Goal: Task Accomplishment & Management: Manage account settings

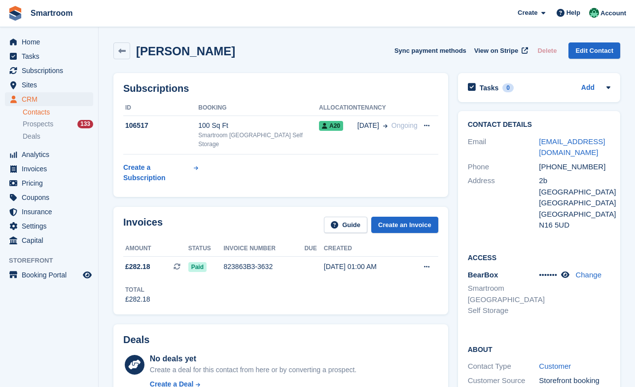
scroll to position [605, 0]
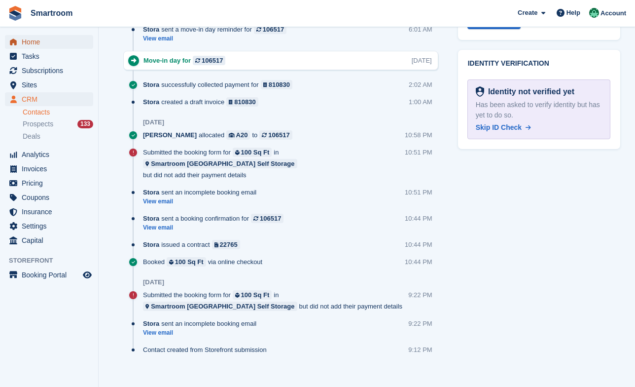
click at [37, 36] on span "Home" at bounding box center [51, 42] width 59 height 14
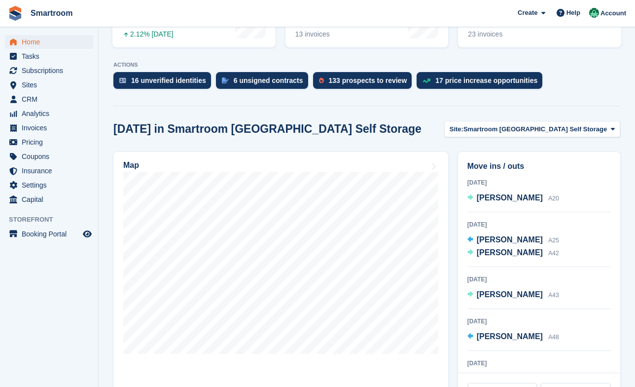
scroll to position [203, 0]
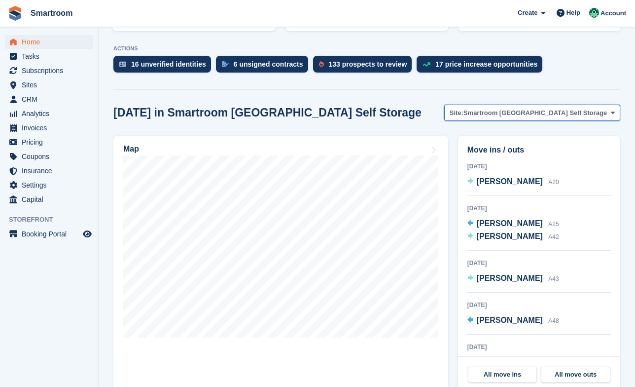
click at [518, 108] on span "Smartroom [GEOGRAPHIC_DATA] Self Storage" at bounding box center [535, 113] width 143 height 10
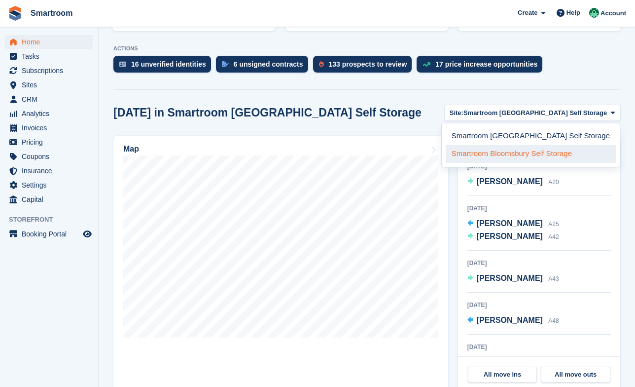
click at [496, 145] on link "Smartroom Bloomsbury Self Storage" at bounding box center [531, 154] width 170 height 18
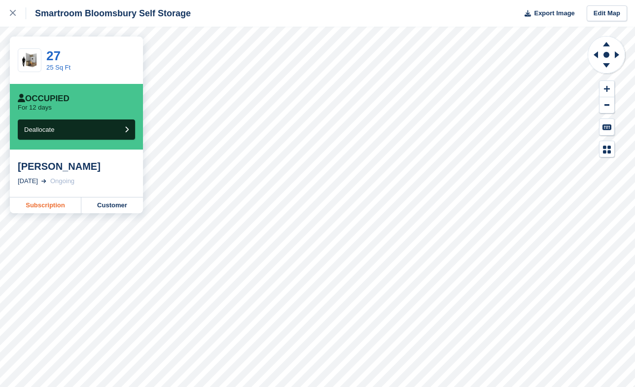
click at [38, 206] on link "Subscription" at bounding box center [45, 205] width 71 height 16
click at [49, 208] on link "Subscription" at bounding box center [45, 205] width 71 height 16
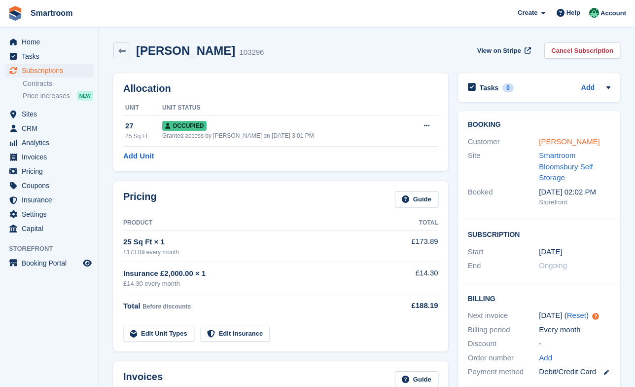
click at [583, 139] on link "Hibiki Kawanishi" at bounding box center [569, 141] width 61 height 8
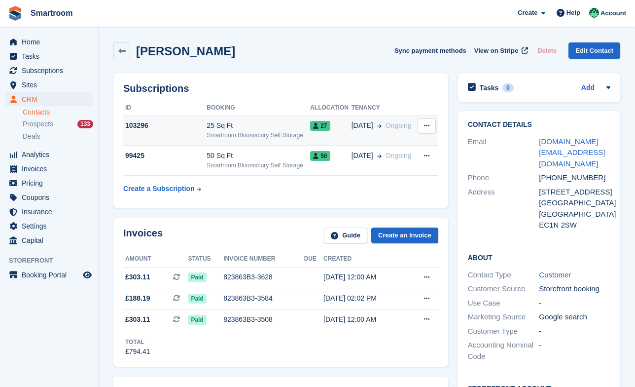
click at [240, 130] on div "25 Sq Ft" at bounding box center [259, 125] width 104 height 10
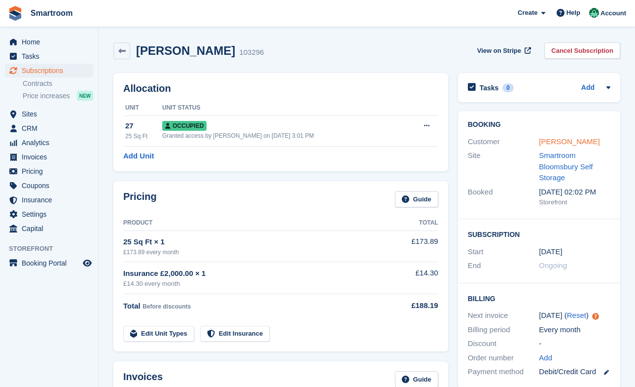
click at [550, 143] on link "[PERSON_NAME]" at bounding box center [569, 141] width 61 height 8
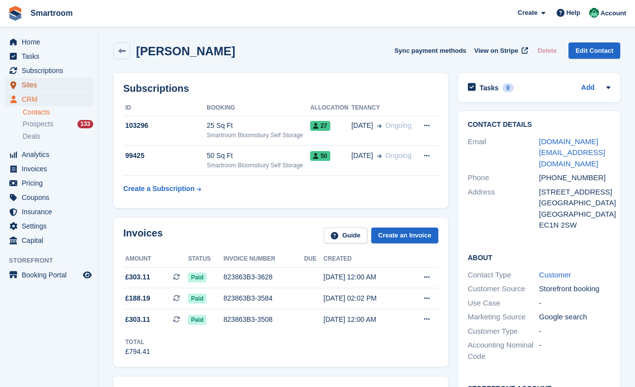
click at [39, 87] on span "Sites" at bounding box center [51, 85] width 59 height 14
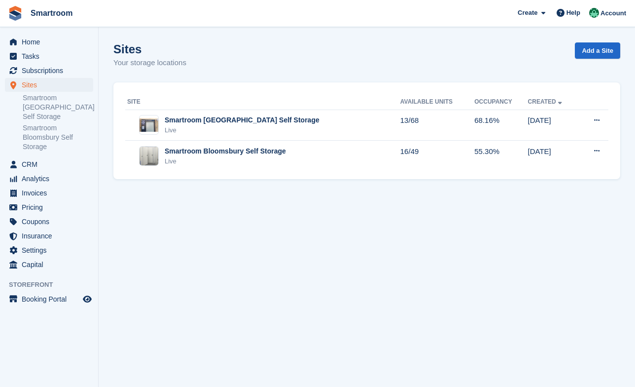
click at [50, 34] on div "Home Tasks Subscriptions Subscriptions Subscriptions Contracts Price increases …" at bounding box center [49, 151] width 98 height 241
click at [49, 37] on span "Home" at bounding box center [51, 42] width 59 height 14
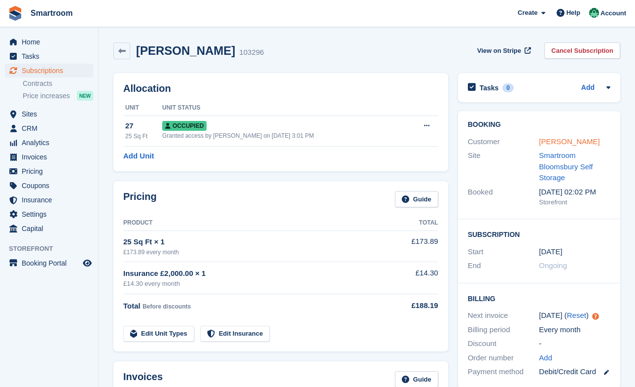
click at [564, 138] on link "[PERSON_NAME]" at bounding box center [569, 141] width 61 height 8
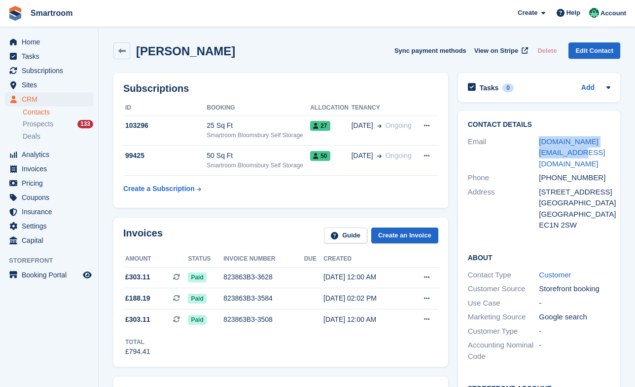
drag, startPoint x: 557, startPoint y: 155, endPoint x: 537, endPoint y: 143, distance: 23.2
click at [537, 143] on div "Email design.shop@iiistudio.co" at bounding box center [539, 153] width 143 height 36
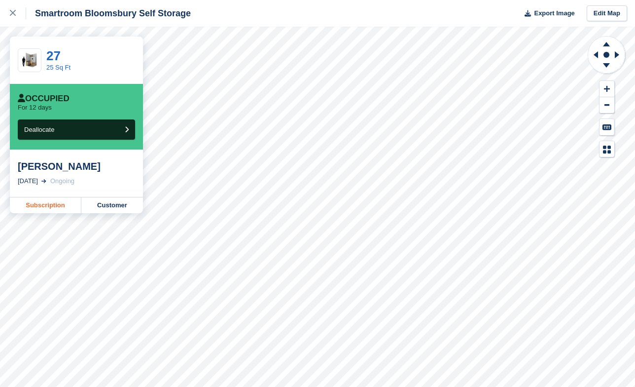
click at [51, 207] on link "Subscription" at bounding box center [45, 205] width 71 height 16
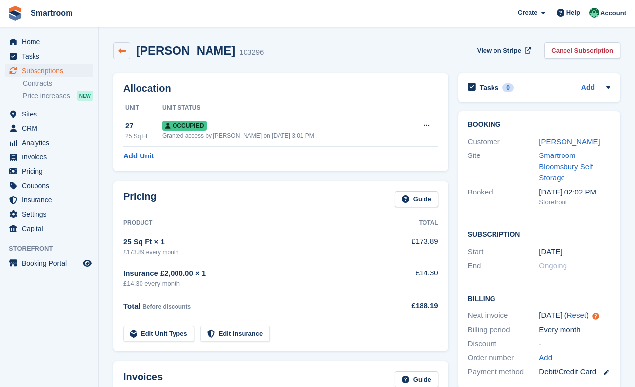
click at [128, 52] on link at bounding box center [121, 50] width 17 height 17
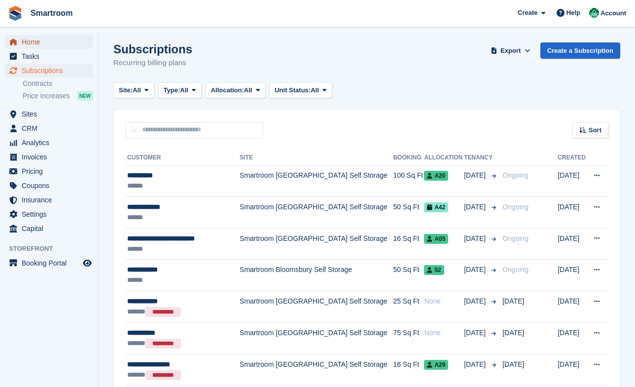
click at [43, 42] on span "Home" at bounding box center [51, 42] width 59 height 14
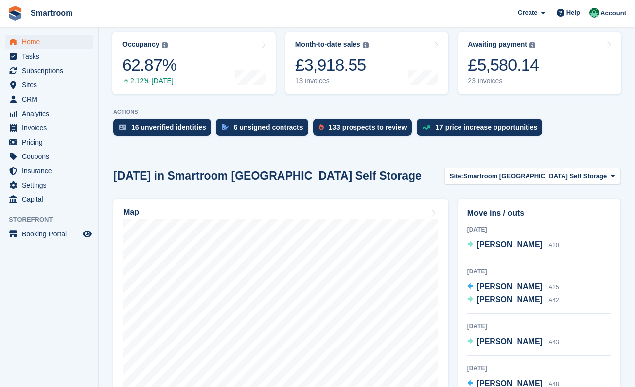
scroll to position [167, 0]
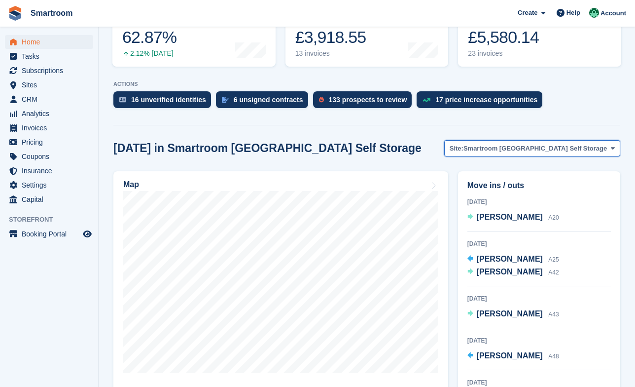
click at [527, 143] on span "Smartroom [GEOGRAPHIC_DATA] Self Storage" at bounding box center [535, 148] width 143 height 10
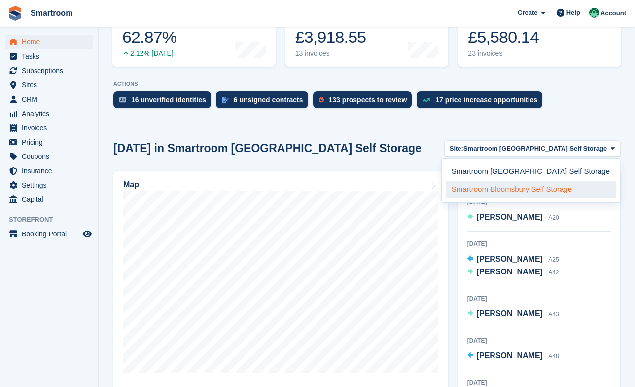
click at [520, 180] on link "Smartroom Bloomsbury Self Storage" at bounding box center [531, 189] width 170 height 18
